Goal: Task Accomplishment & Management: Use online tool/utility

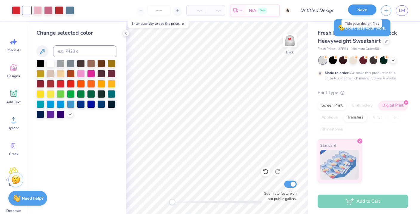
click at [360, 11] on button "Save" at bounding box center [362, 9] width 28 height 10
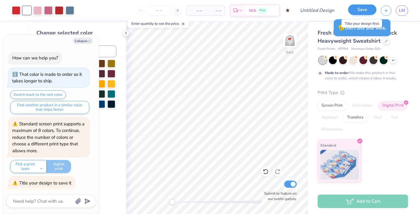
scroll to position [1, 0]
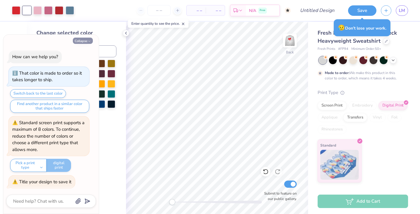
click at [86, 41] on button "Collapse" at bounding box center [83, 41] width 20 height 6
type textarea "x"
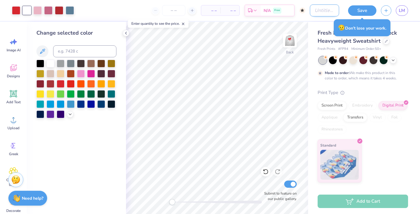
click at [310, 13] on input "Design Title" at bounding box center [324, 10] width 29 height 12
type input "idek"
click at [366, 9] on button "Save" at bounding box center [362, 9] width 28 height 10
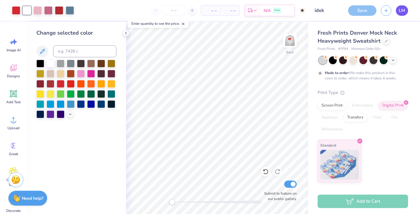
click at [403, 9] on span "LM" at bounding box center [402, 10] width 6 height 7
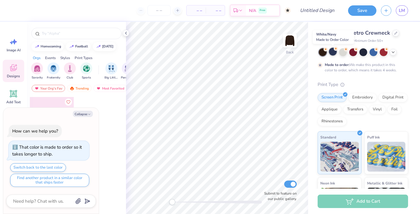
click at [333, 52] on div at bounding box center [333, 52] width 8 height 8
click at [342, 52] on div at bounding box center [343, 52] width 8 height 8
click at [331, 52] on div at bounding box center [333, 52] width 8 height 8
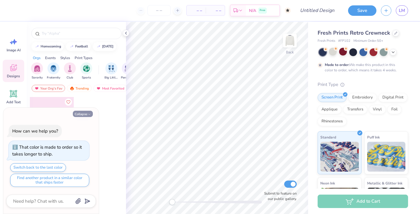
click at [85, 113] on button "Collapse" at bounding box center [83, 114] width 20 height 6
type textarea "x"
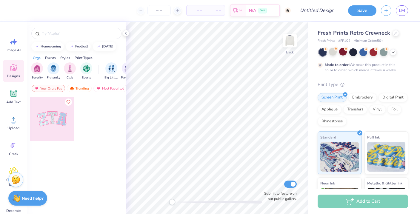
click at [14, 75] on span "Designs" at bounding box center [13, 76] width 13 height 5
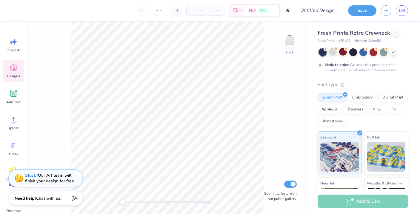
click at [9, 71] on icon at bounding box center [13, 67] width 9 height 9
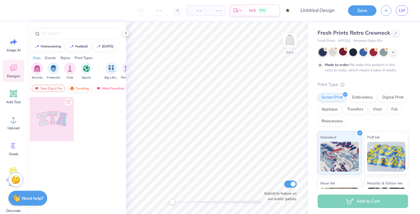
click at [85, 87] on div "Trending" at bounding box center [79, 88] width 25 height 7
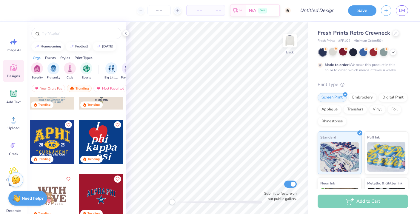
scroll to position [1017, 0]
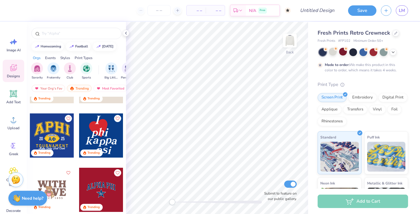
click at [108, 128] on div at bounding box center [101, 136] width 44 height 44
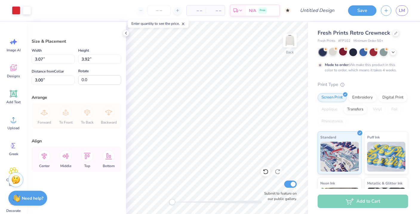
type input "3.49"
type input "4.47"
type input "1.04"
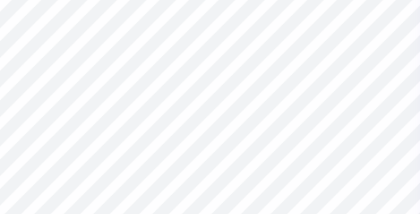
type input "4.67"
type input "0.32"
type input "0.35"
type input "4.91"
type input "0.55"
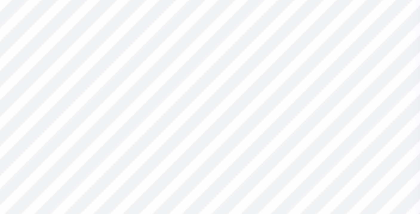
type input "0.60"
type input "4.67"
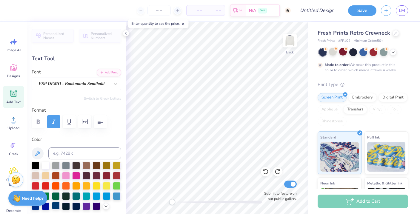
click at [56, 206] on div at bounding box center [56, 206] width 8 height 8
type input "0.43"
type input "0.85"
type input "4.51"
click at [56, 206] on div at bounding box center [56, 206] width 8 height 8
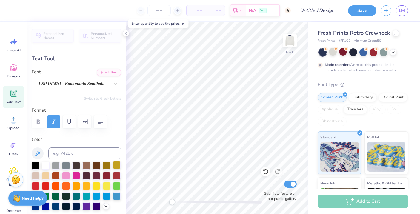
type input "0.77"
type input "0.80"
type input "4.70"
click at [55, 208] on div at bounding box center [56, 206] width 8 height 8
type input "0.43"
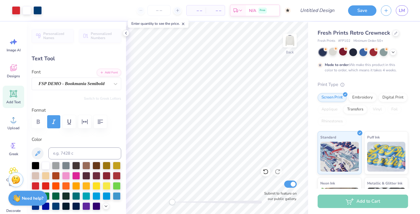
type input "0.85"
type input "4.51"
type textarea "G"
type textarea "g"
type input "0.55"
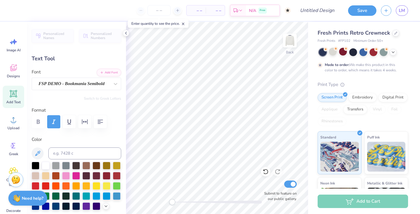
type input "0.60"
type input "4.67"
type input "0.30"
type input "0.33"
type input "4.93"
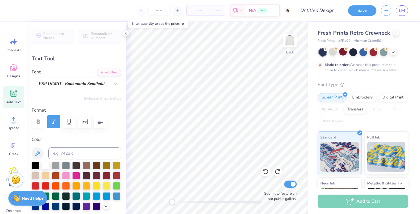
type input "0.55"
type input "0.60"
type input "4.67"
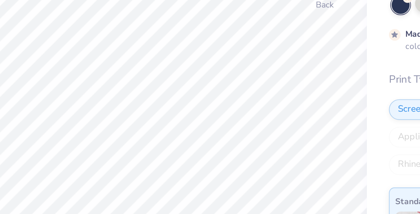
type input "0.72"
type input "0.79"
type input "4.47"
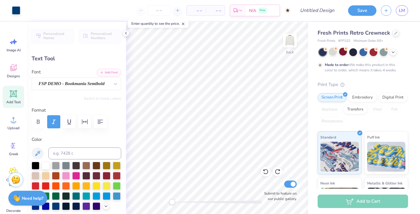
type input "0.55"
type input "0.60"
type input "4.67"
type input "0.77"
type input "0.80"
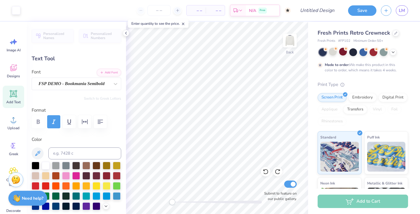
type input "2.73"
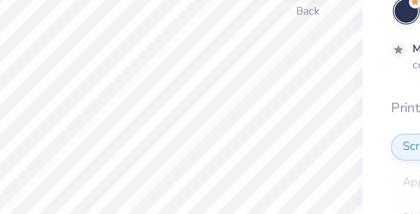
type input "0.70"
type input "0.88"
type input "2.40"
type input "0.46"
type input "0.91"
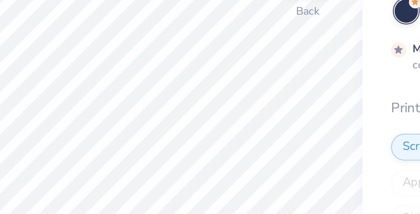
type input "2.45"
type input "0.76"
type input "0.88"
type input "3.40"
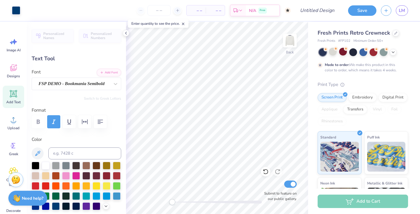
type input "3.00"
type textarea "neshama"
type input "5.04"
type input "0.89"
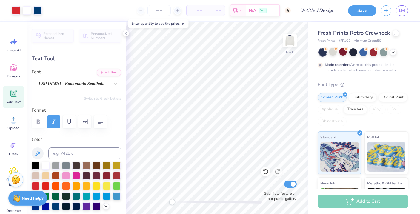
type input "3.07"
type input "0.65"
type input "0.94"
type input "1.04"
click at [57, 206] on div at bounding box center [56, 206] width 8 height 8
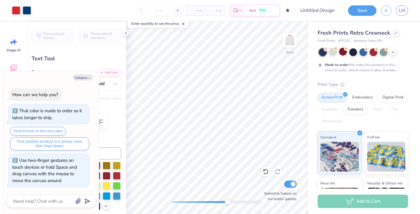
drag, startPoint x: 173, startPoint y: 203, endPoint x: 230, endPoint y: 201, distance: 56.5
click at [230, 201] on div "Accessibility label" at bounding box center [228, 202] width 6 height 6
click at [84, 79] on button "Collapse" at bounding box center [83, 77] width 20 height 6
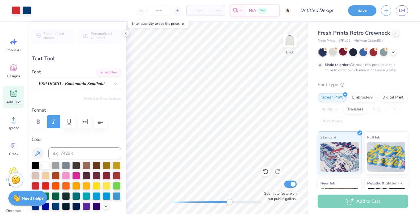
type textarea "x"
click at [15, 93] on icon at bounding box center [14, 94] width 6 height 6
type input "7.26"
type input "2.10"
type input "8.95"
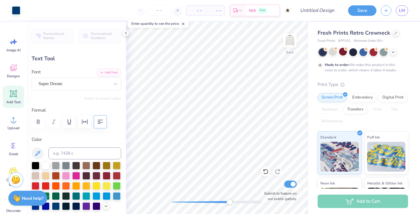
type input "5.04"
type input "0.89"
type input "3.00"
type textarea "neshama"
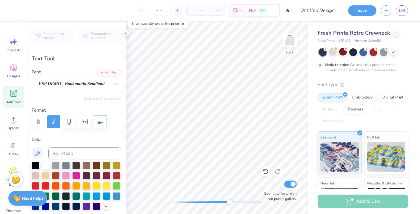
scroll to position [0, 1]
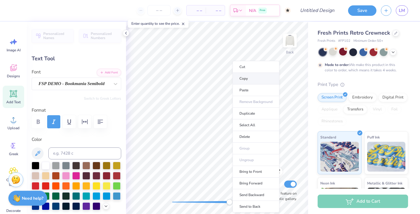
click at [250, 81] on li "Copy" at bounding box center [256, 79] width 47 height 12
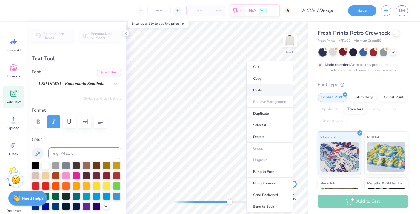
click at [257, 94] on li "Paste" at bounding box center [270, 91] width 47 height 12
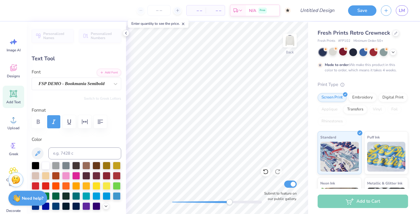
type input "2.90"
type textarea "bbg"
type input "1.96"
type input "1.12"
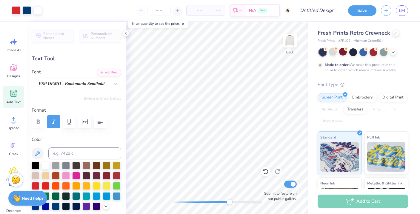
type input "3.89"
click at [165, 196] on div "Back Submit to feature on our public gallery." at bounding box center [217, 118] width 182 height 192
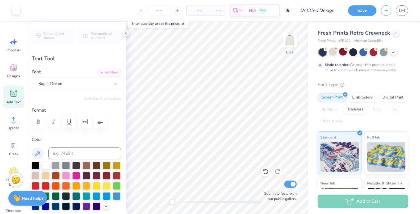
type input "7.26"
type input "2.10"
type input "8.95"
drag, startPoint x: 172, startPoint y: 205, endPoint x: 221, endPoint y: 204, distance: 48.7
click at [218, 204] on div "Accessibility label" at bounding box center [215, 202] width 6 height 6
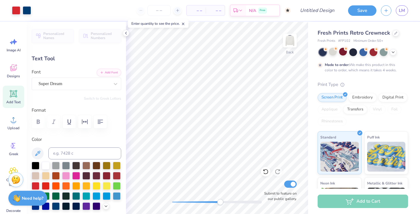
type input "1.96"
type input "1.12"
click at [195, 196] on div "Back Submit to feature on our public gallery." at bounding box center [217, 118] width 182 height 192
type input "3.98"
type input "5.04"
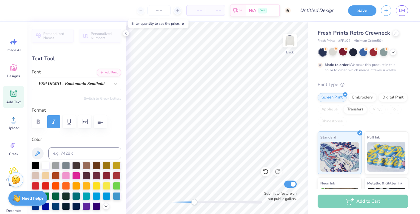
type input "0.89"
type input "3.00"
type input "1.96"
type input "1.12"
click at [158, 201] on div "Back Submit to feature on our public gallery." at bounding box center [217, 118] width 182 height 192
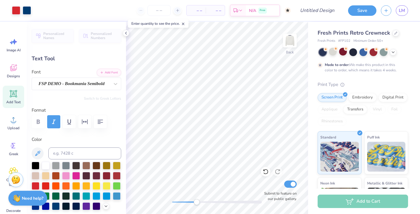
drag, startPoint x: 174, startPoint y: 200, endPoint x: 199, endPoint y: 200, distance: 24.8
click at [199, 200] on div "Accessibility label" at bounding box center [197, 202] width 6 height 6
type input "3.70"
click at [138, 203] on div "Back Submit to feature on our public gallery." at bounding box center [217, 118] width 182 height 192
click at [317, 11] on input "Design Title" at bounding box center [324, 10] width 29 height 12
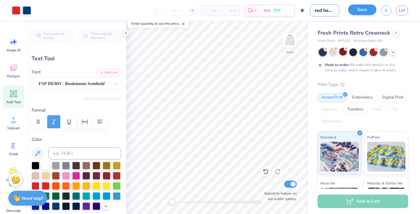
type input "red hear design"
click at [365, 12] on button "Save" at bounding box center [362, 9] width 28 height 10
click at [402, 12] on span "LM" at bounding box center [402, 10] width 6 height 7
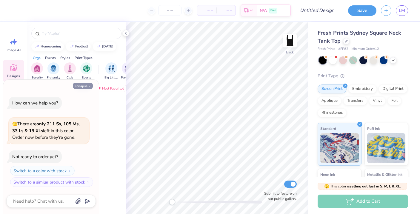
click at [85, 85] on button "Collapse" at bounding box center [83, 86] width 20 height 6
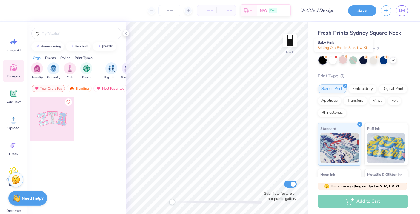
click at [345, 61] on div at bounding box center [343, 60] width 8 height 8
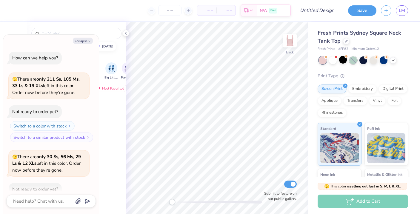
scroll to position [31, 0]
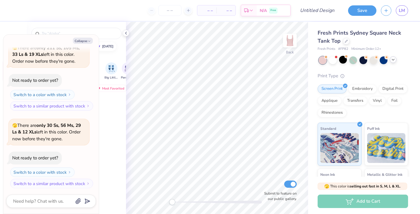
click at [395, 60] on icon at bounding box center [393, 59] width 5 height 5
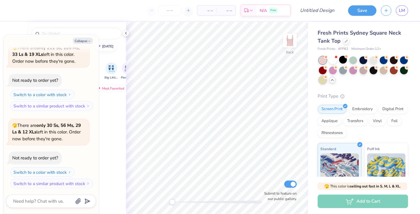
click at [322, 81] on div at bounding box center [323, 80] width 8 height 8
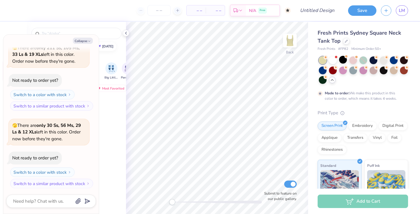
scroll to position [81, 0]
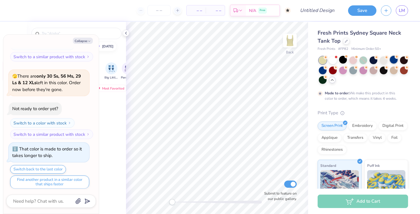
click at [395, 61] on div at bounding box center [394, 60] width 8 height 8
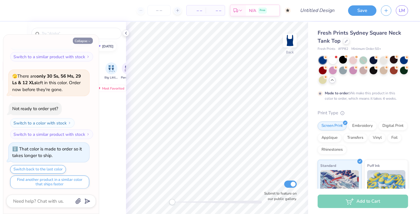
click at [92, 39] on button "Collapse" at bounding box center [83, 41] width 20 height 6
type textarea "x"
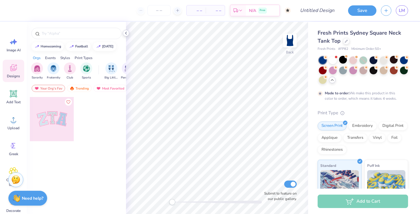
click at [126, 33] on icon at bounding box center [126, 33] width 5 height 5
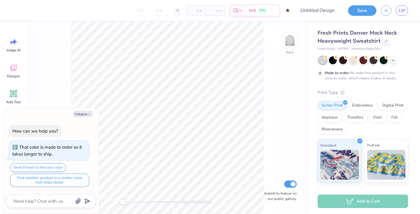
type textarea "x"
